Goal: Find specific page/section: Find specific page/section

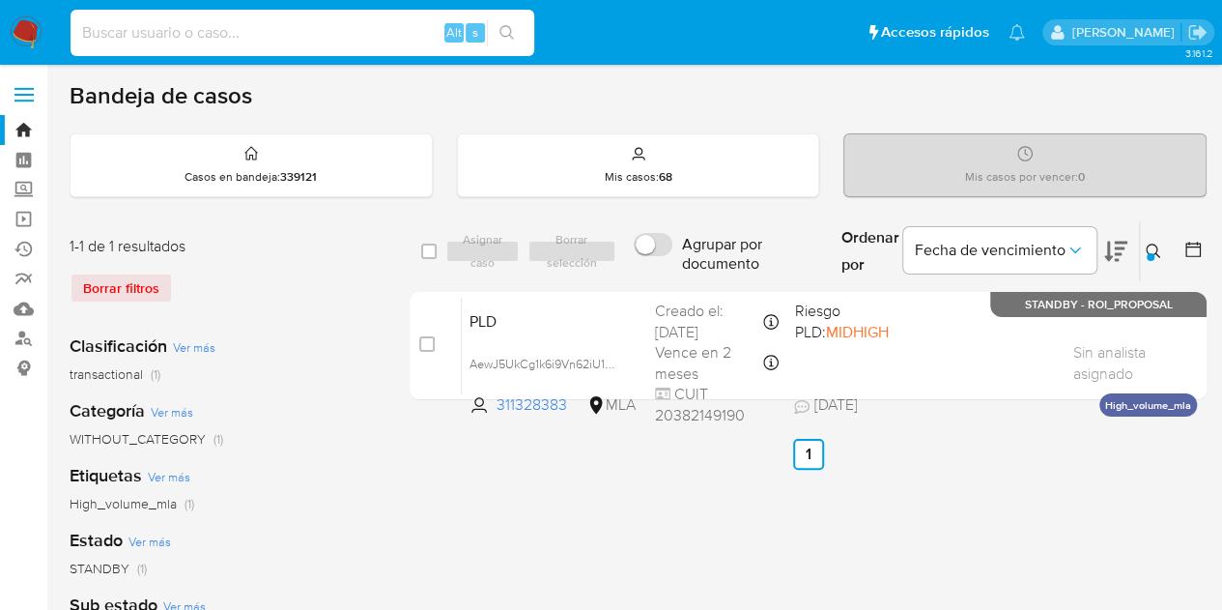
click at [259, 36] on input at bounding box center [303, 32] width 464 height 25
paste input "154068980"
type input "154068980"
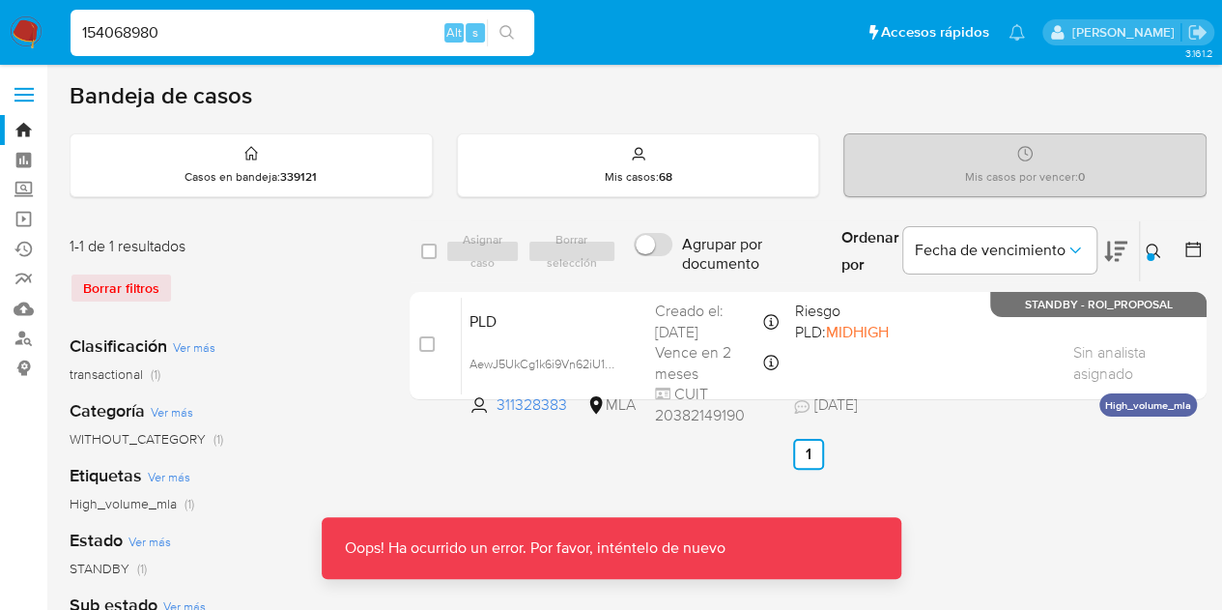
click at [36, 29] on img at bounding box center [26, 32] width 33 height 33
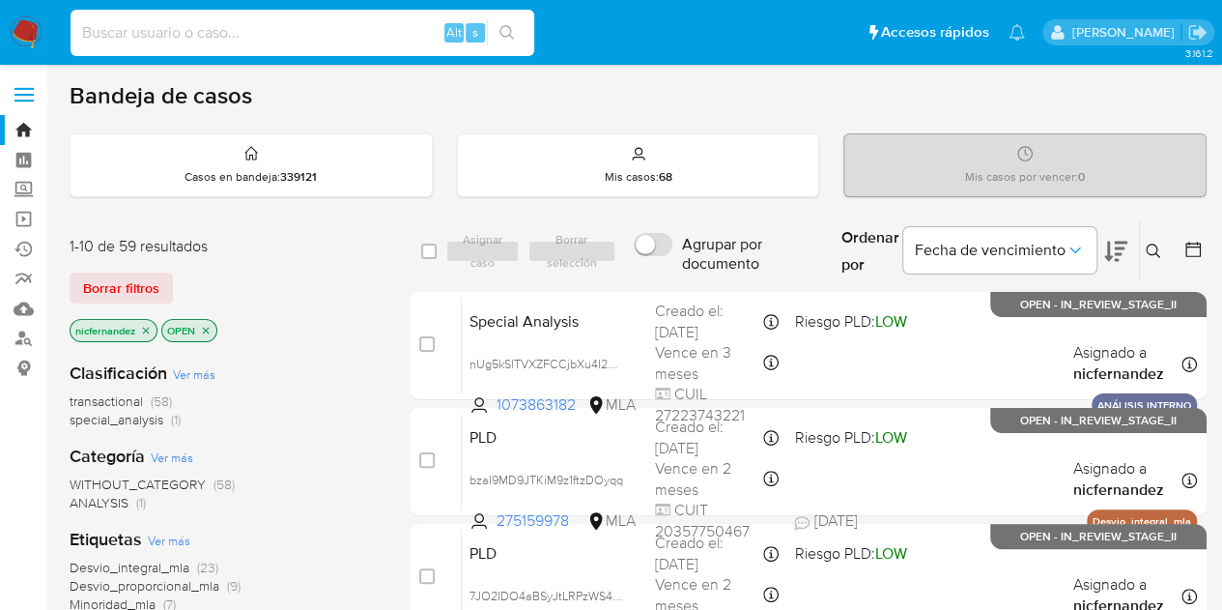
click at [228, 32] on input at bounding box center [303, 32] width 464 height 25
click at [126, 287] on span "Borrar filtros" at bounding box center [121, 287] width 76 height 27
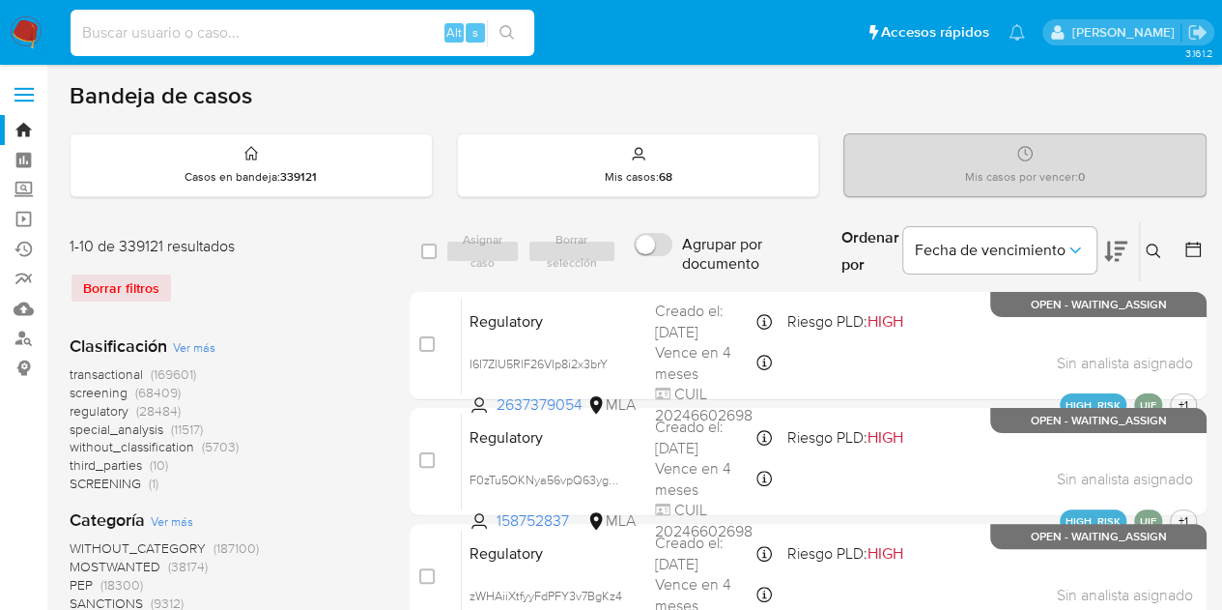
click at [166, 40] on input at bounding box center [303, 32] width 464 height 25
paste input "154068980"
type input "154068980"
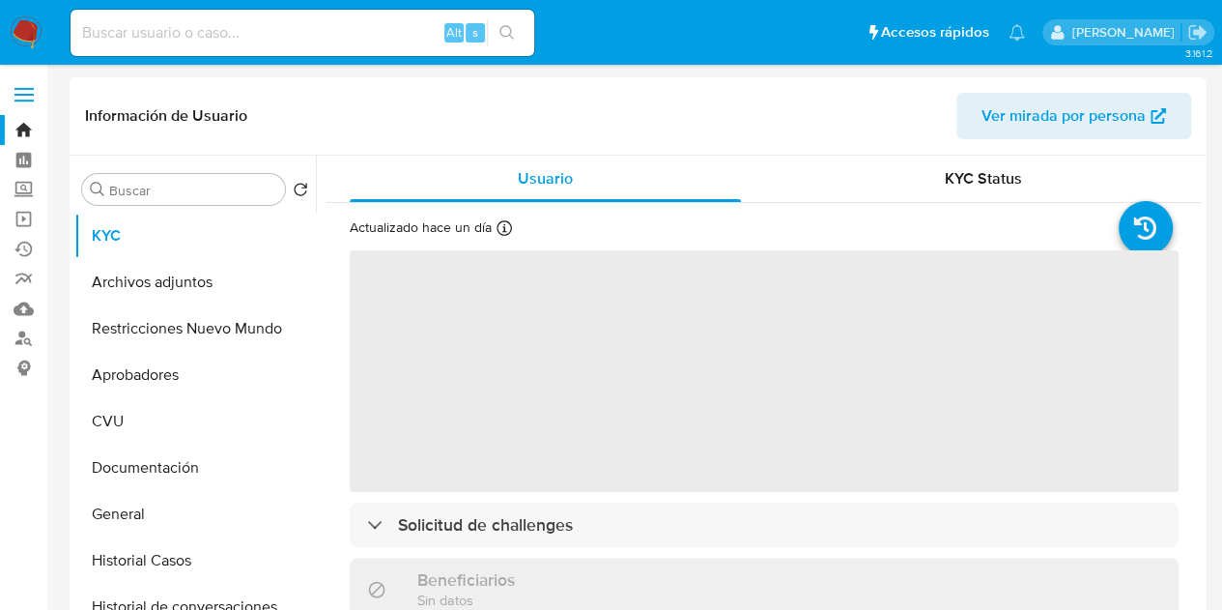
select select "10"
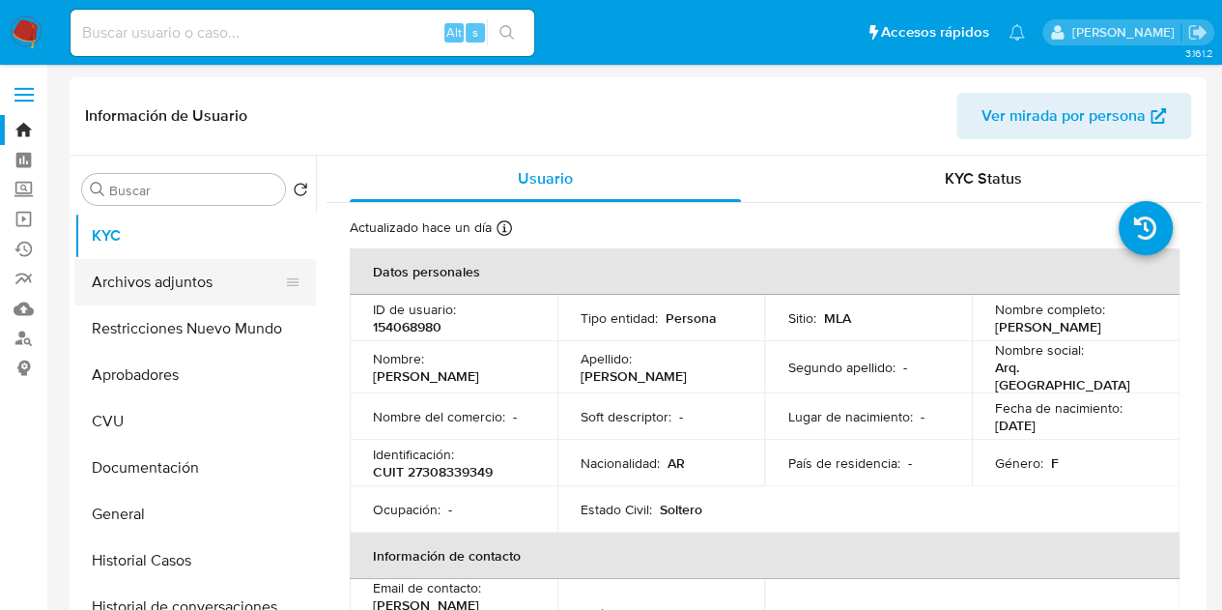
click at [162, 285] on button "Archivos adjuntos" at bounding box center [187, 282] width 226 height 46
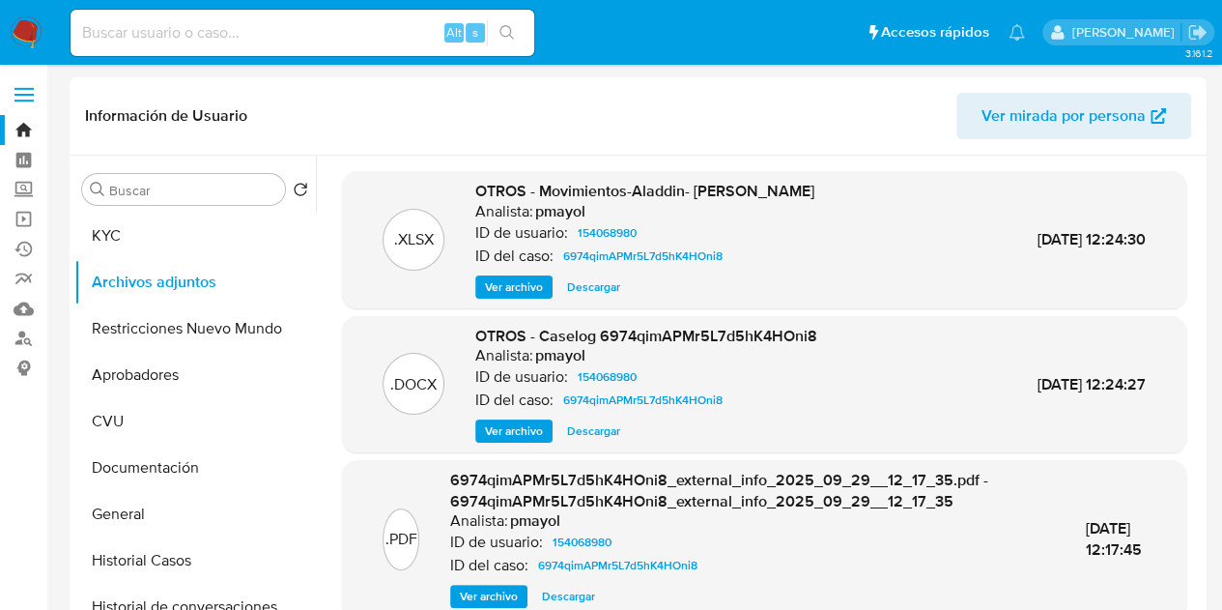
click at [504, 432] on span "Ver archivo" at bounding box center [514, 430] width 58 height 19
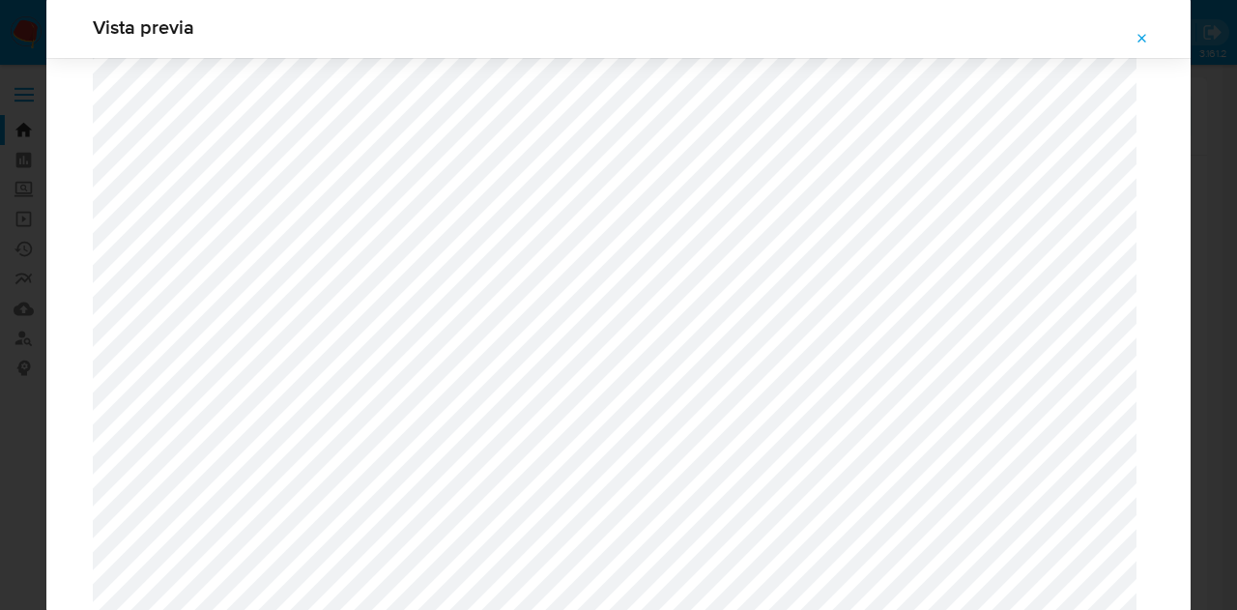
scroll to position [2102, 0]
click at [1146, 32] on icon "Attachment preview" at bounding box center [1141, 38] width 15 height 15
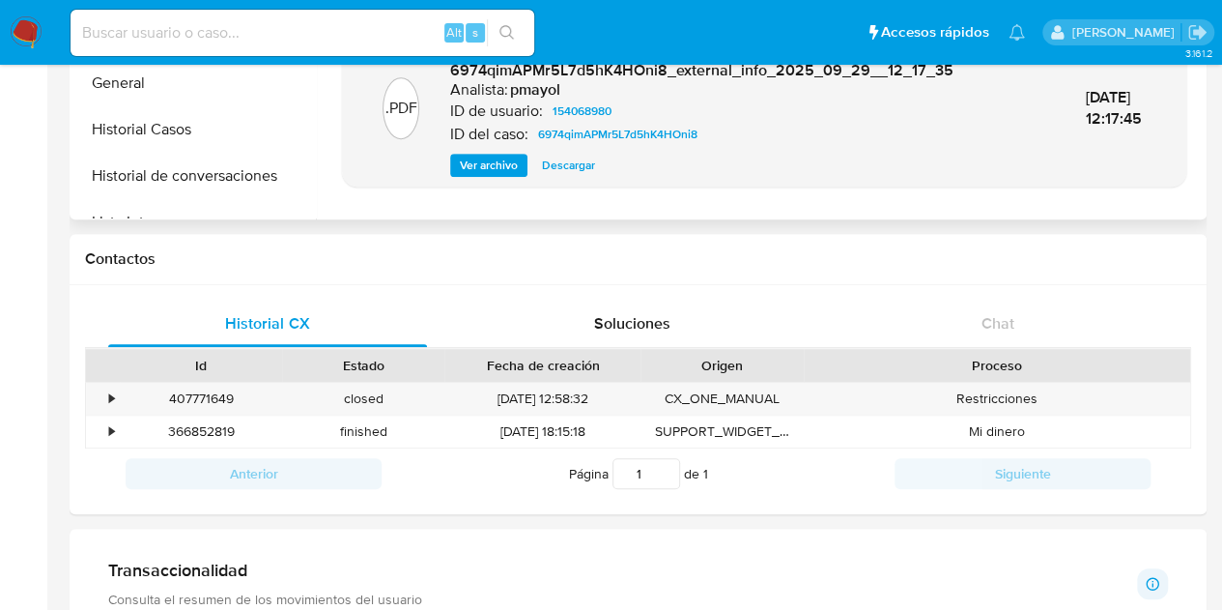
scroll to position [451, 0]
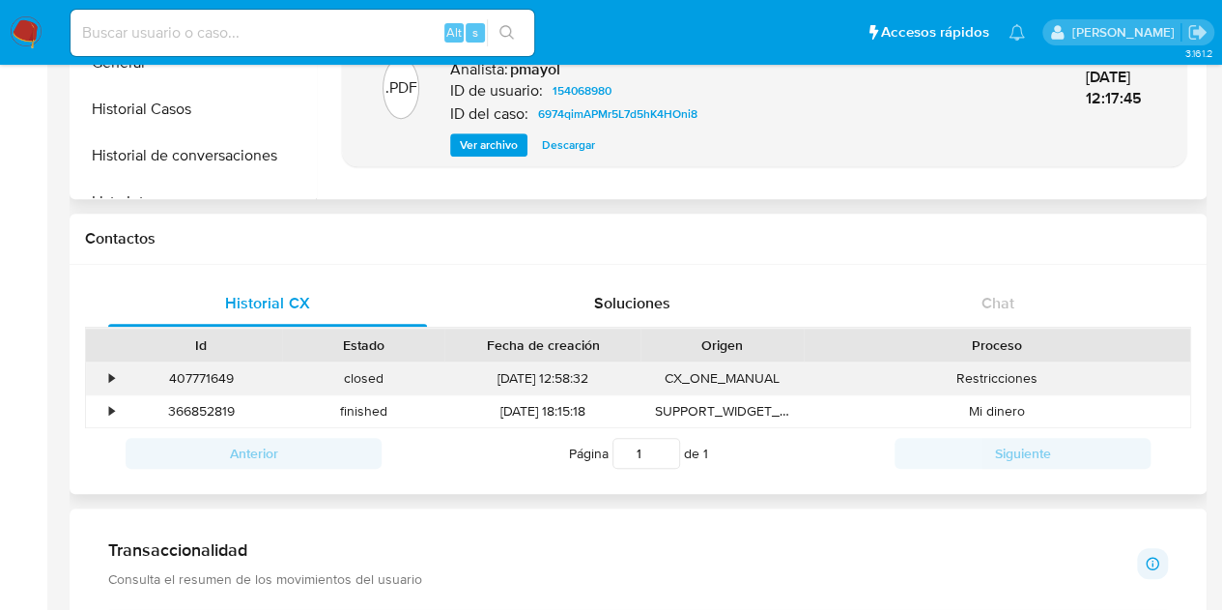
click at [174, 385] on div "407771649" at bounding box center [201, 378] width 162 height 32
copy div "407771649"
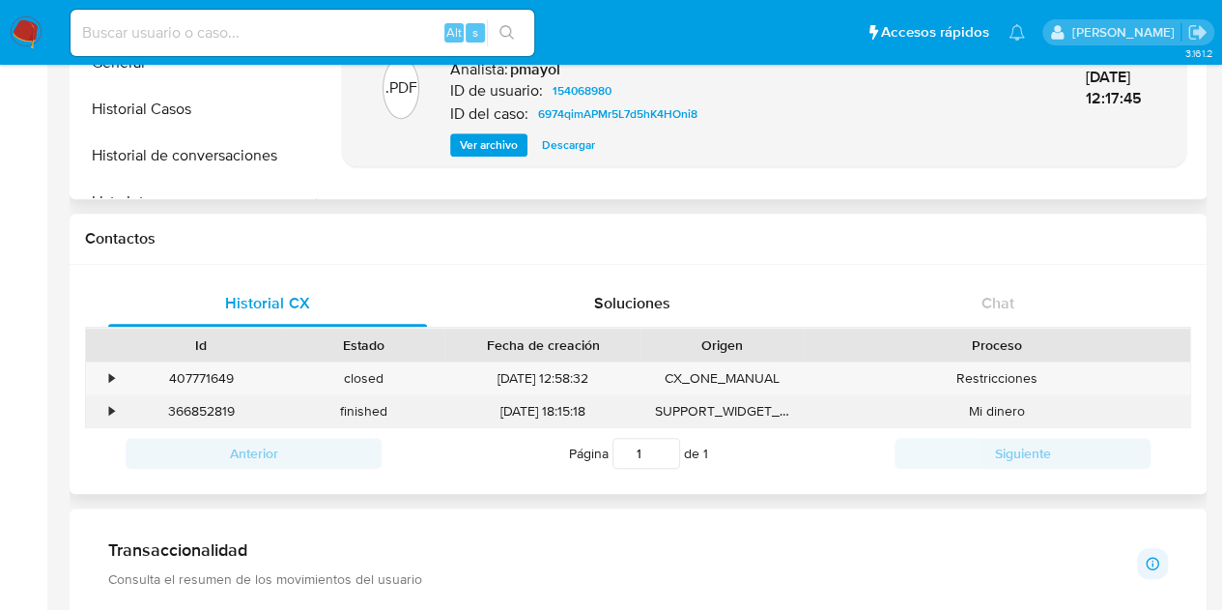
click at [503, 411] on div "27/01/2025 18:15:18" at bounding box center [542, 411] width 196 height 32
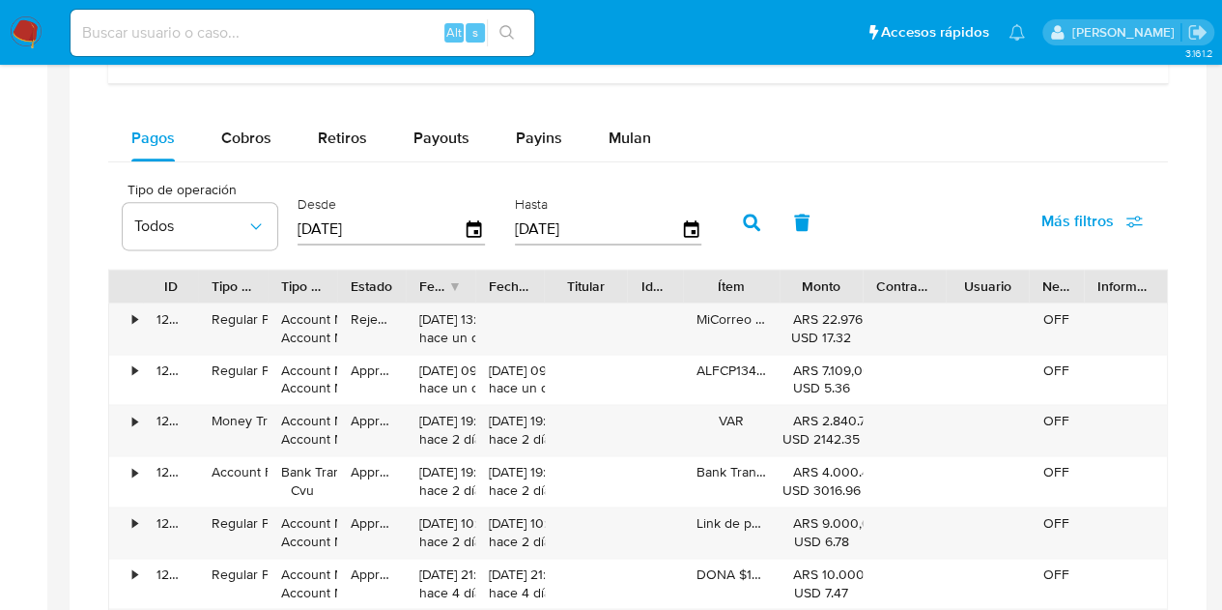
scroll to position [615, 0]
